Goal: Complete application form

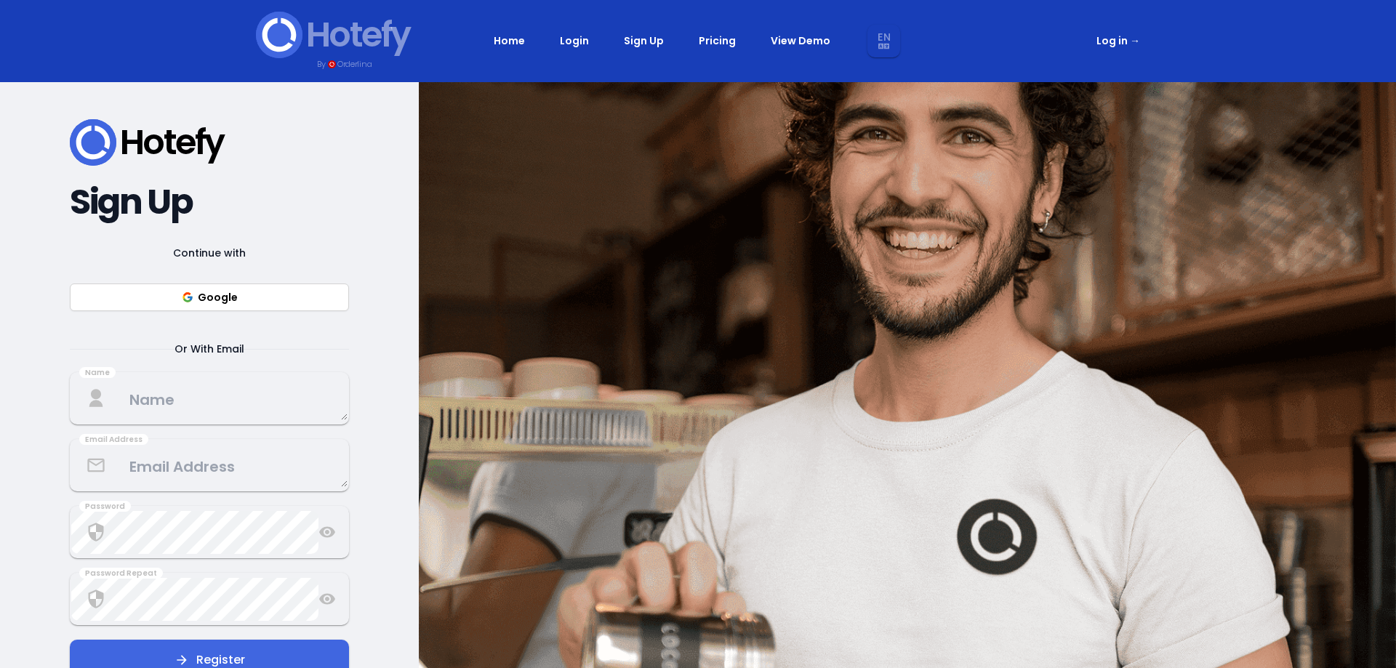
select select "en"
click at [217, 300] on button "Google" at bounding box center [209, 297] width 279 height 28
select select "en"
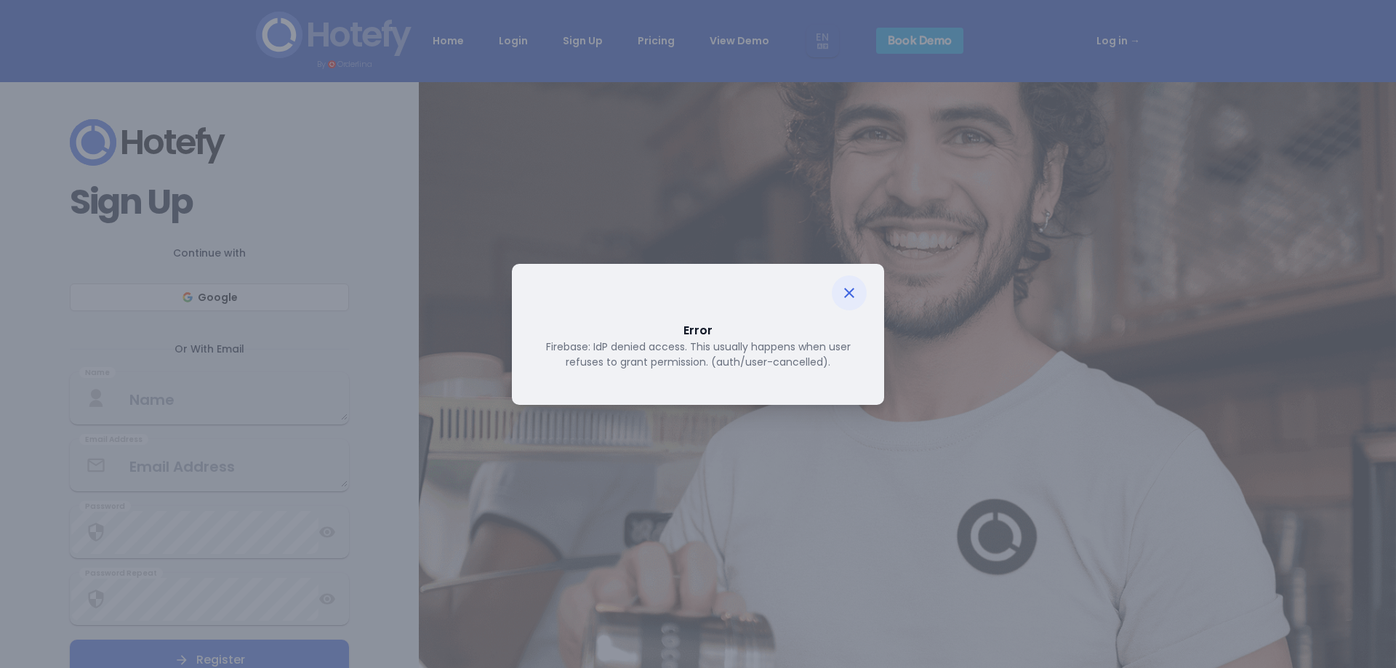
click at [844, 299] on icon at bounding box center [848, 292] width 17 height 17
select select "en"
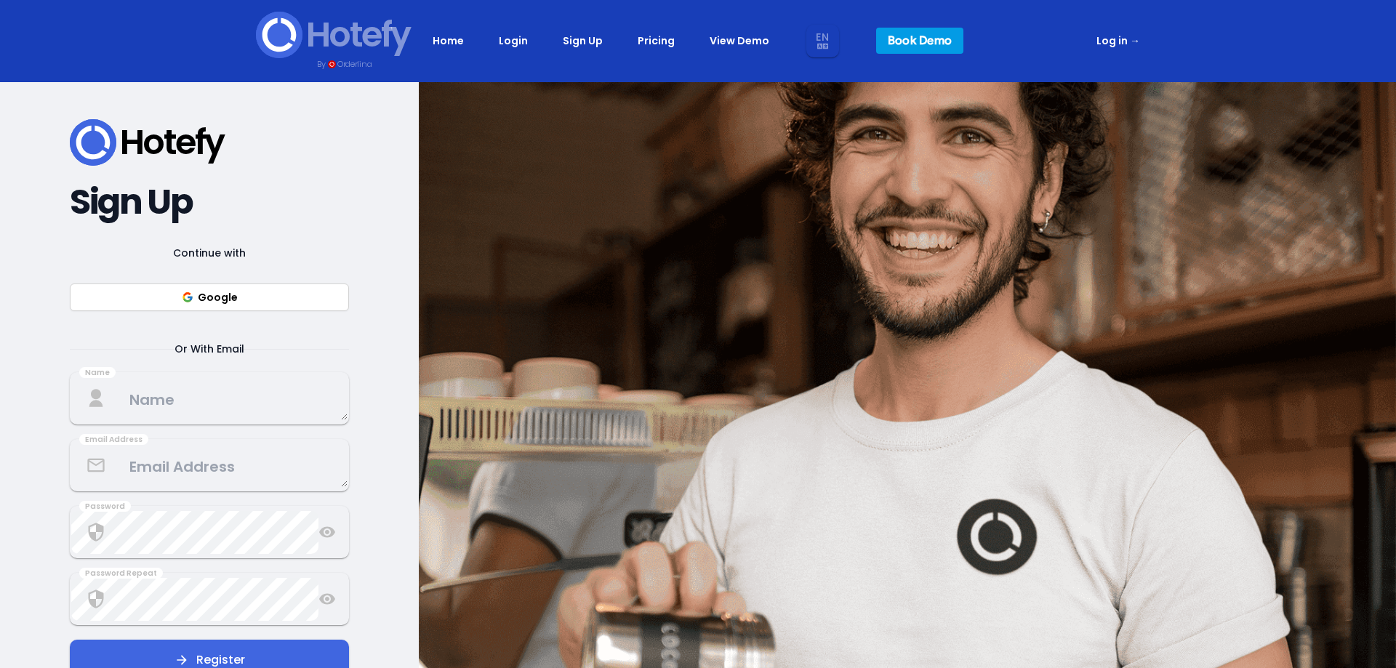
click at [198, 294] on button "Google" at bounding box center [209, 297] width 279 height 28
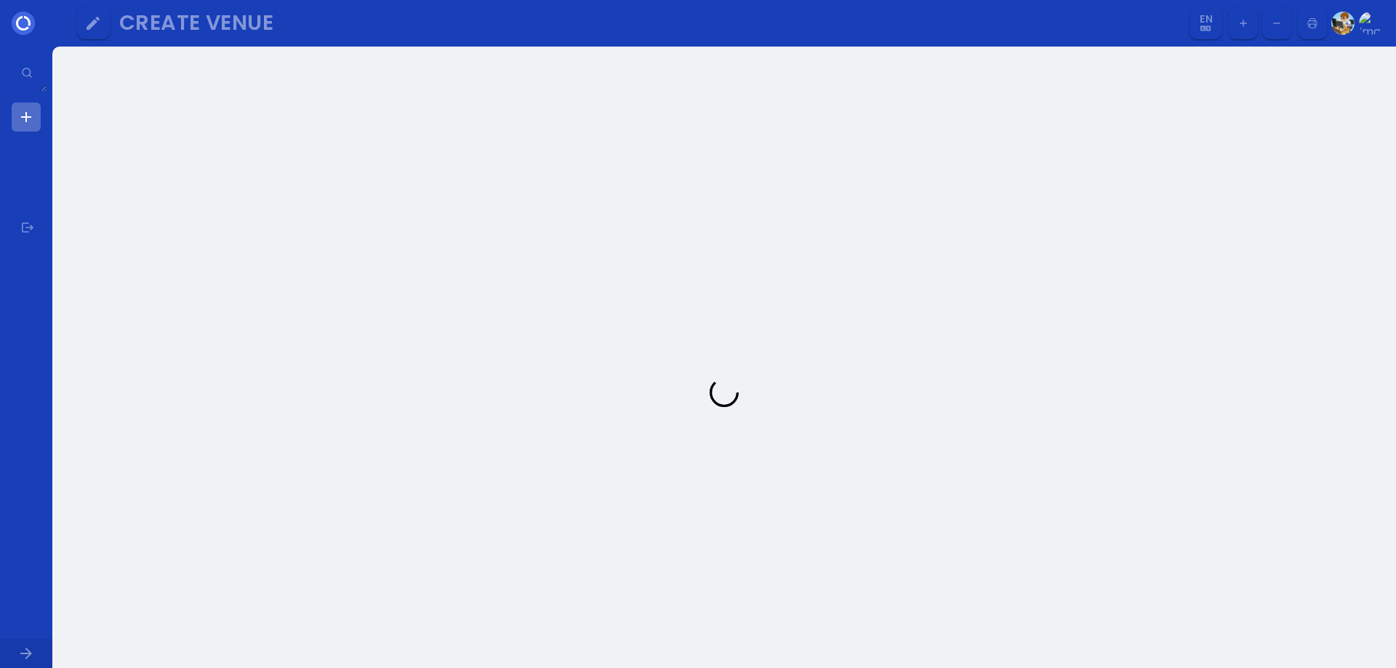
select select "en"
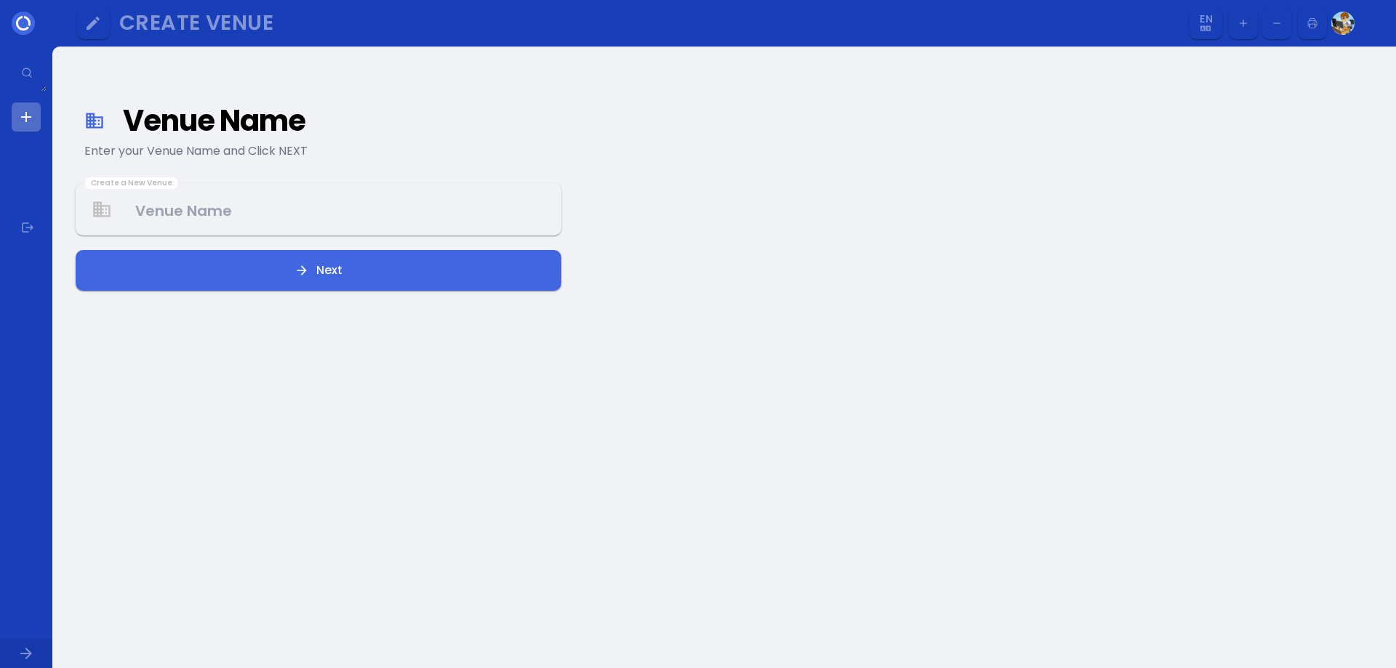
click at [201, 213] on Venue at bounding box center [318, 209] width 483 height 43
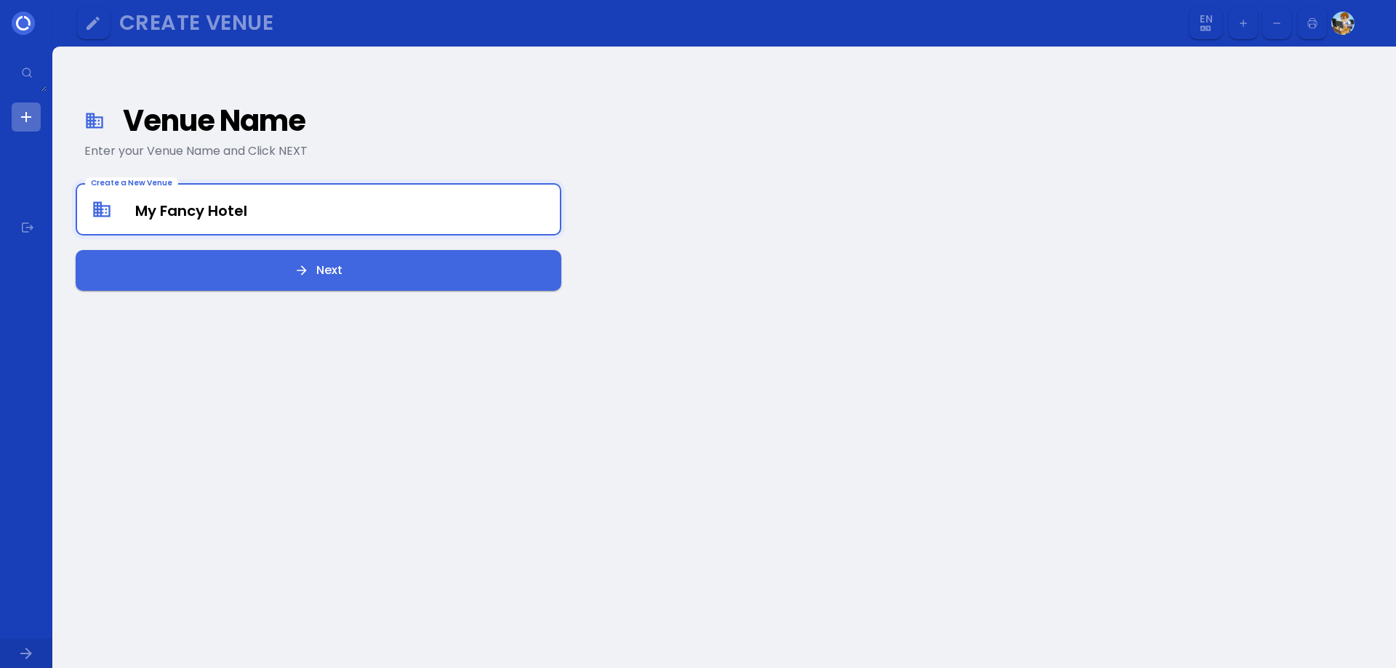
type Venue "My Fancy Hotel"
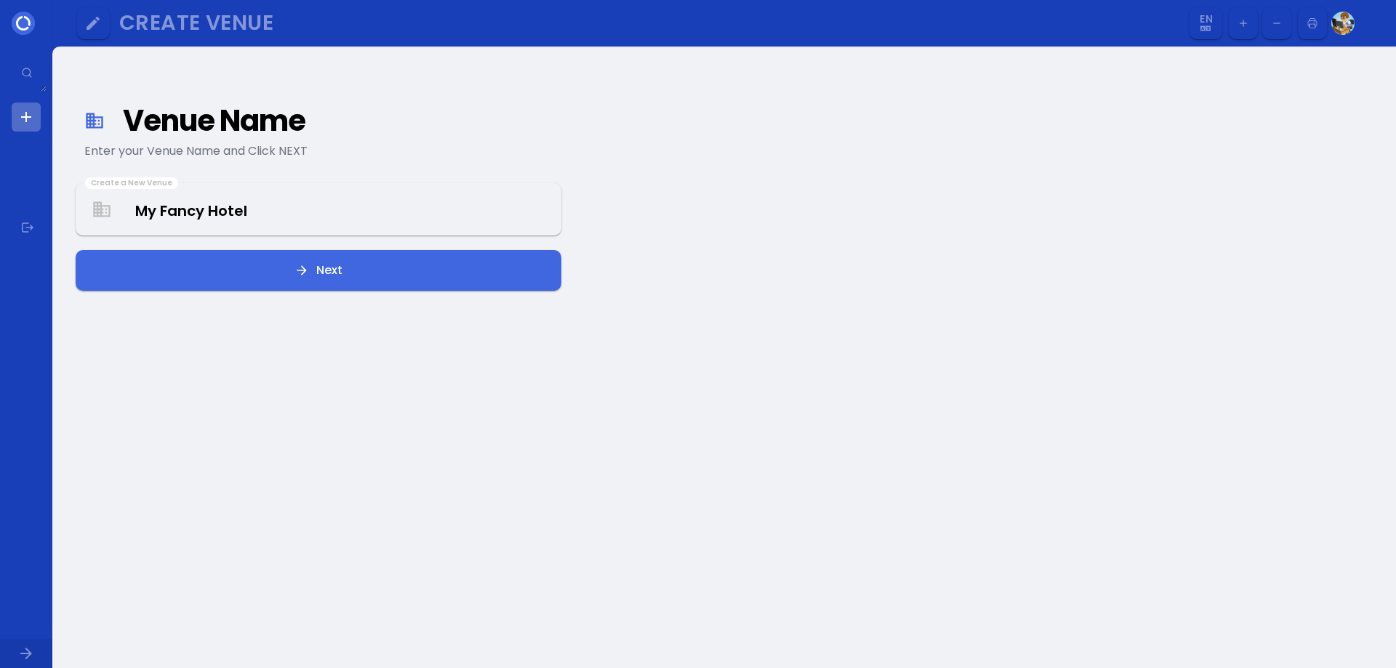
click at [914, 295] on div "Venue Name Enter your Venue Name and Click NEXT Create a New Venue My Fancy Hot…" at bounding box center [723, 392] width 1343 height 691
select select "en"
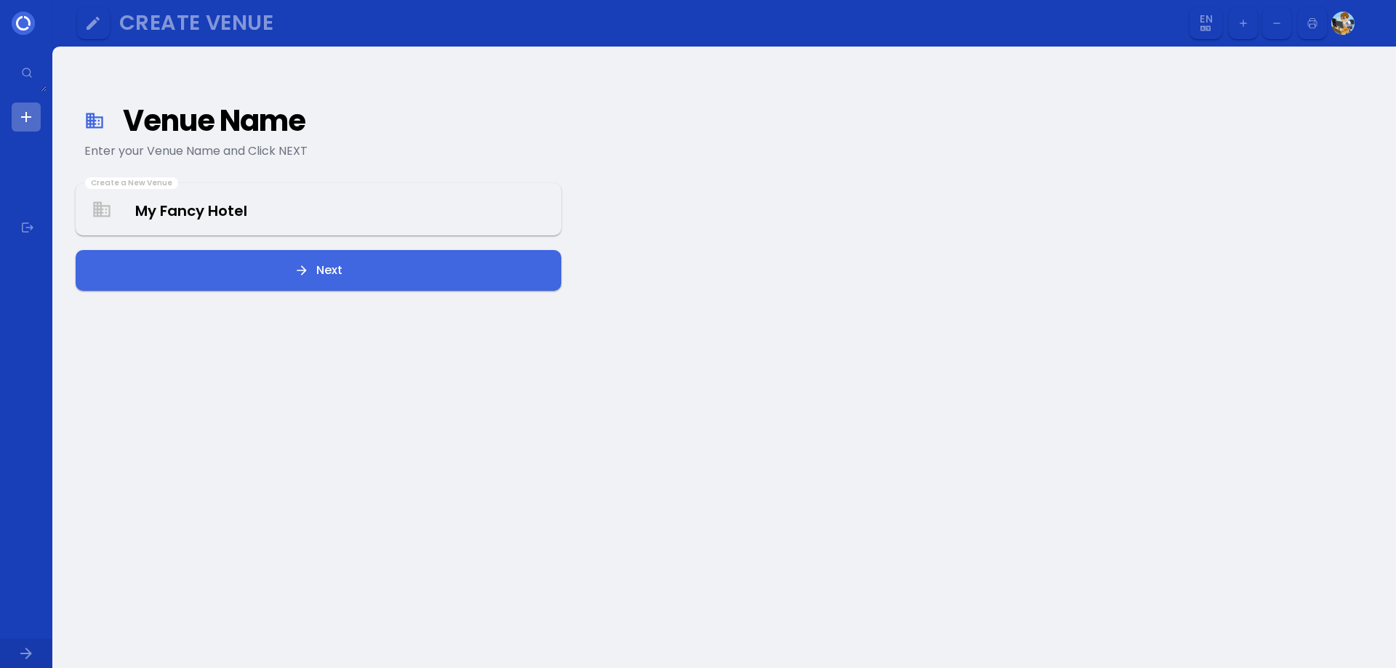
select select "en"
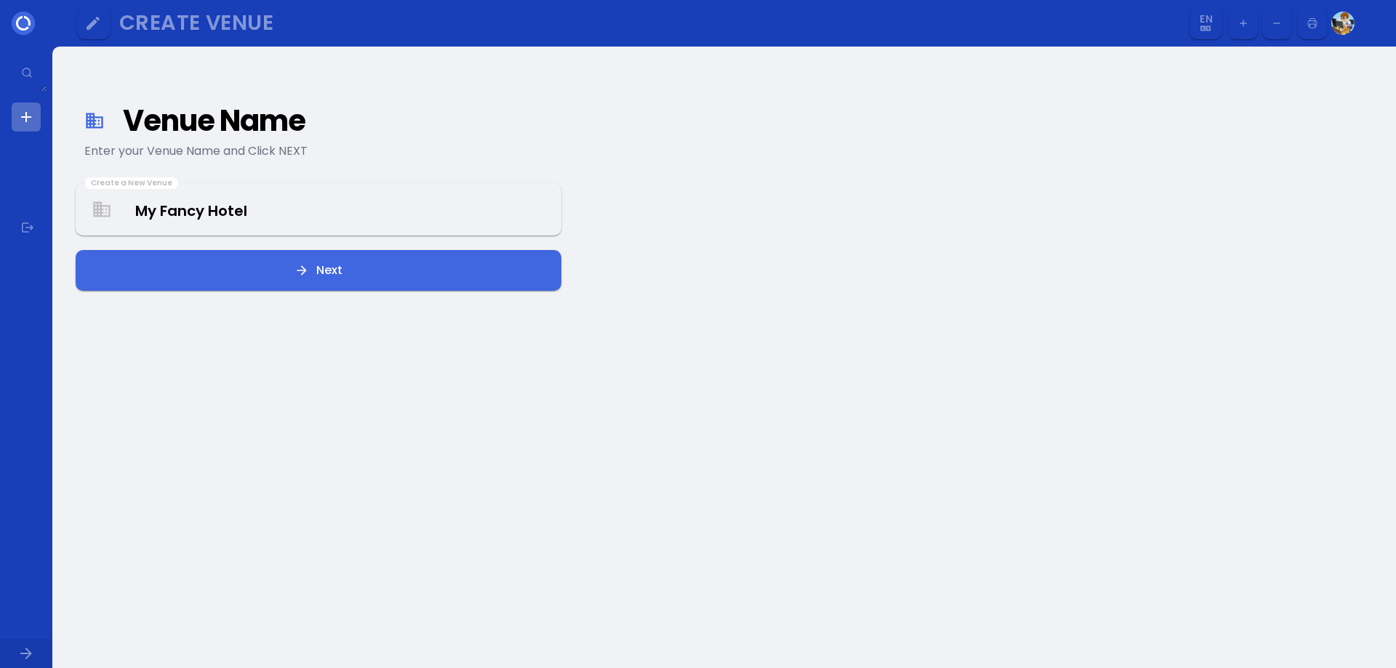
select select "en"
